Goal: Task Accomplishment & Management: Manage account settings

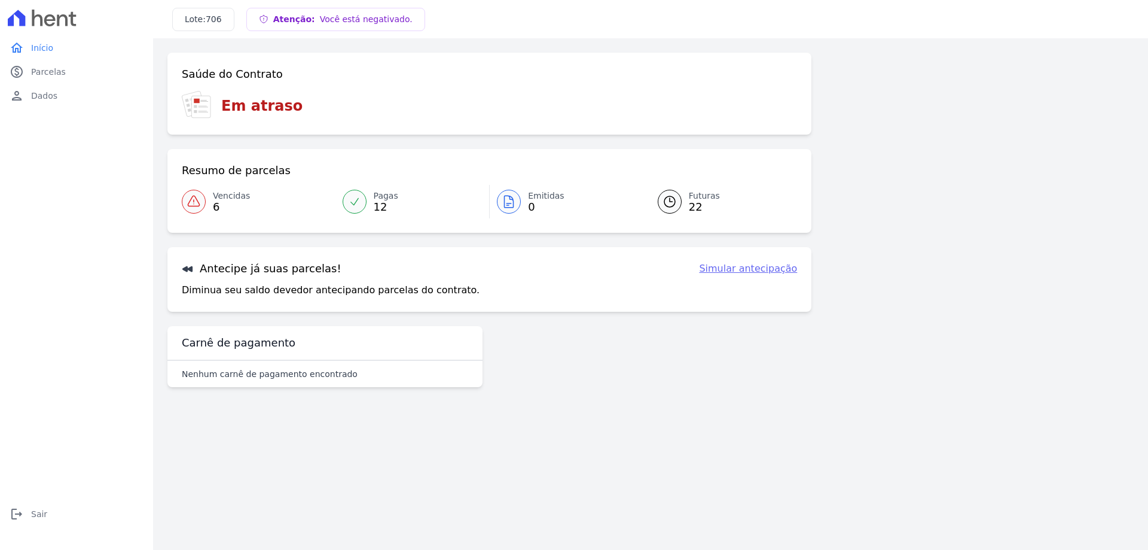
click at [222, 194] on span "Vencidas" at bounding box center [231, 196] width 37 height 13
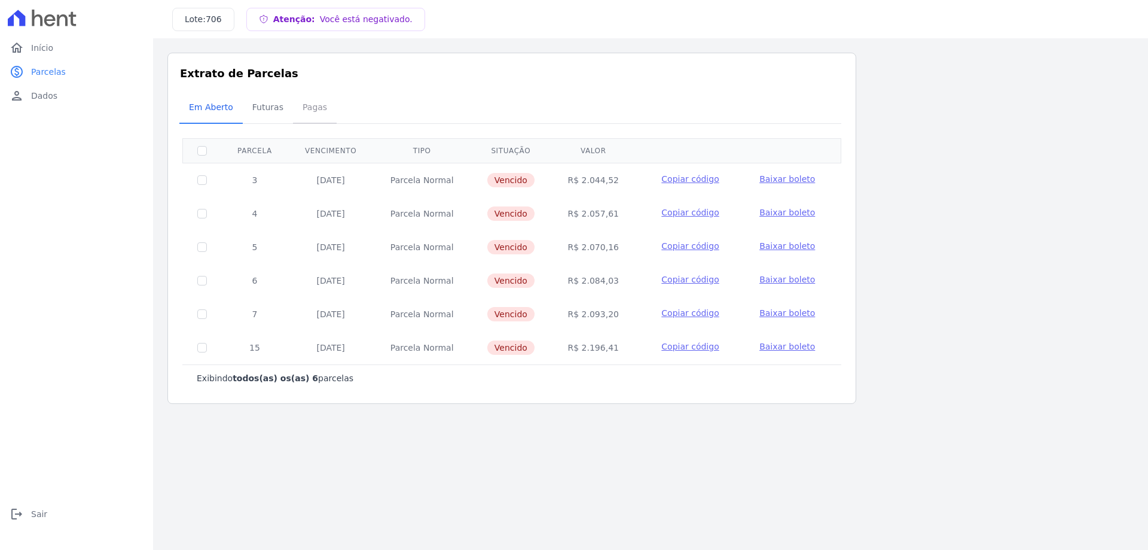
click at [303, 109] on span "Pagas" at bounding box center [314, 107] width 39 height 24
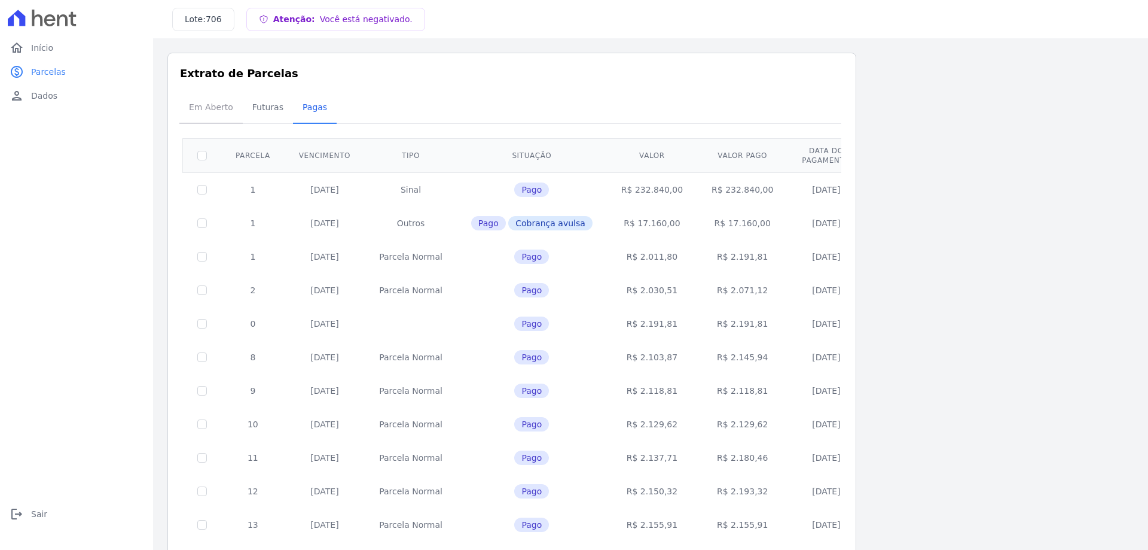
click at [201, 106] on span "Em Aberto" at bounding box center [211, 107] width 59 height 24
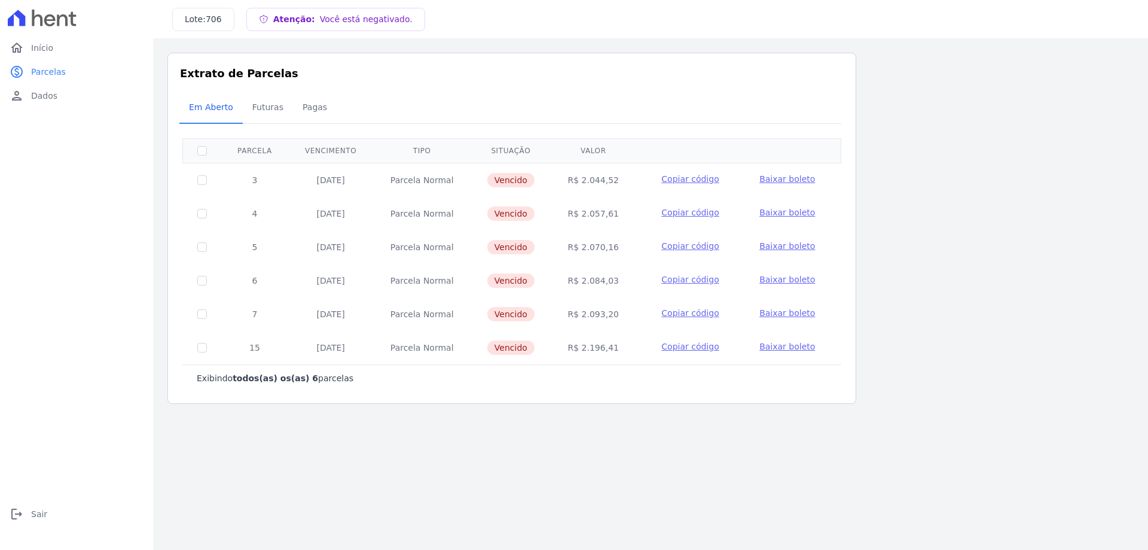
click at [670, 179] on span "Copiar código" at bounding box center [689, 179] width 57 height 10
click at [773, 178] on span "Baixar boleto" at bounding box center [787, 179] width 56 height 10
click at [774, 178] on span "Baixar boleto" at bounding box center [787, 179] width 56 height 10
